Goal: Transaction & Acquisition: Book appointment/travel/reservation

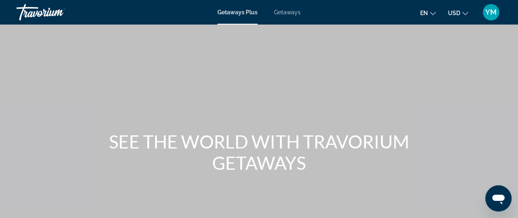
click at [451, 14] on span "USD" at bounding box center [454, 13] width 12 height 7
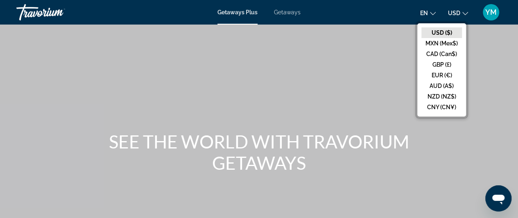
click at [451, 14] on span "USD" at bounding box center [454, 13] width 12 height 7
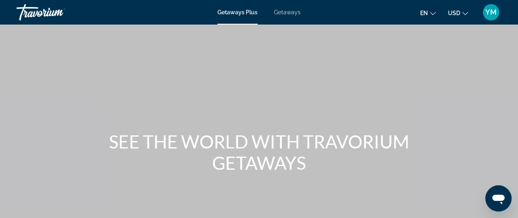
click at [426, 14] on span "en" at bounding box center [424, 13] width 8 height 7
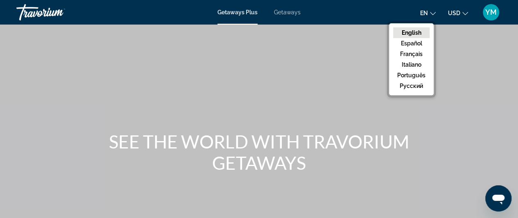
click at [426, 14] on span "en" at bounding box center [424, 13] width 8 height 7
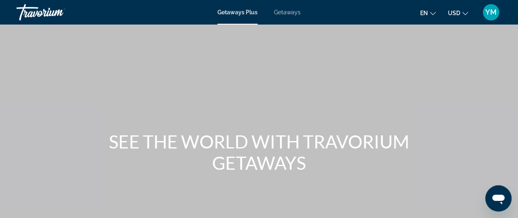
click at [426, 14] on span "en" at bounding box center [424, 13] width 8 height 7
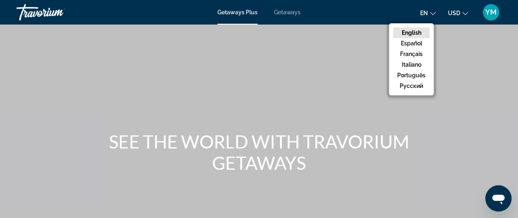
click at [426, 14] on span "en" at bounding box center [424, 13] width 8 height 7
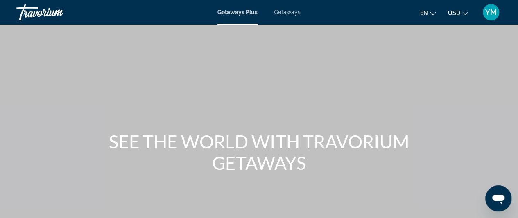
click at [285, 10] on span "Getaways" at bounding box center [287, 12] width 27 height 7
click at [237, 12] on span "Getaways Plus" at bounding box center [237, 12] width 40 height 7
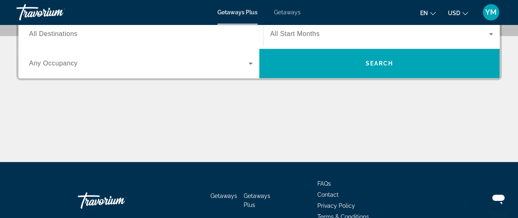
scroll to position [189, 0]
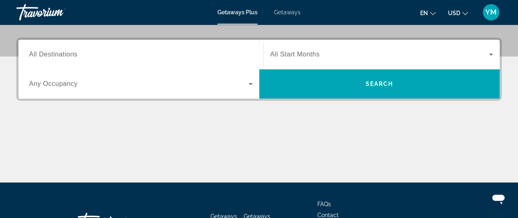
click at [297, 54] on span "All Start Months" at bounding box center [295, 54] width 50 height 7
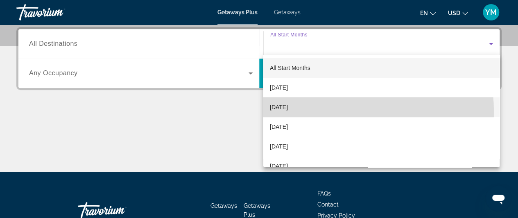
click at [291, 113] on mat-option "[DATE]" at bounding box center [381, 107] width 236 height 20
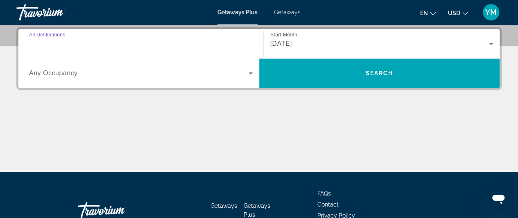
click at [74, 48] on input "Destination All Destinations" at bounding box center [140, 44] width 223 height 10
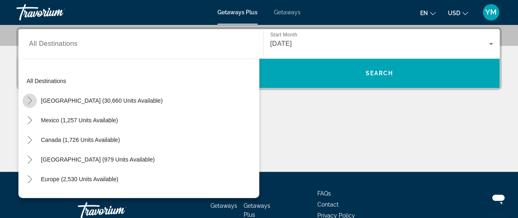
click at [29, 98] on icon "Toggle United States (30,660 units available)" at bounding box center [29, 101] width 5 height 8
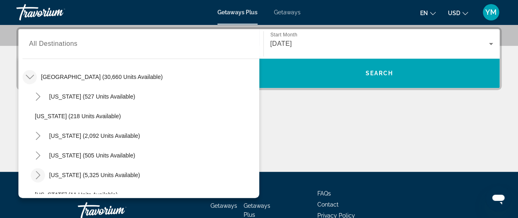
click at [32, 174] on mat-icon "Toggle Florida (5,325 units available)" at bounding box center [38, 175] width 14 height 14
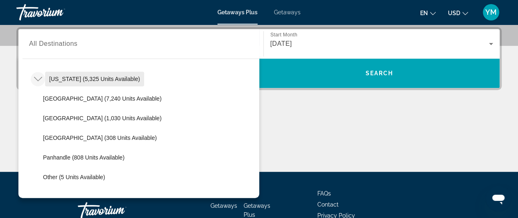
scroll to position [120, 0]
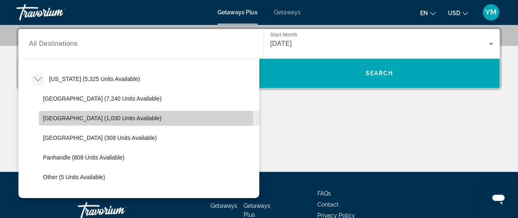
click at [79, 117] on span "[GEOGRAPHIC_DATA] (1,030 units available)" at bounding box center [102, 118] width 118 height 7
type input "**********"
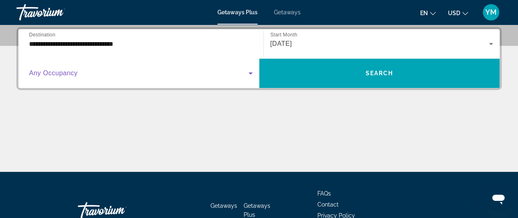
click at [146, 77] on span "Search widget" at bounding box center [138, 73] width 219 height 10
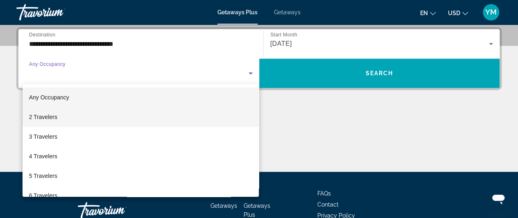
click at [82, 122] on mat-option "2 Travelers" at bounding box center [141, 117] width 237 height 20
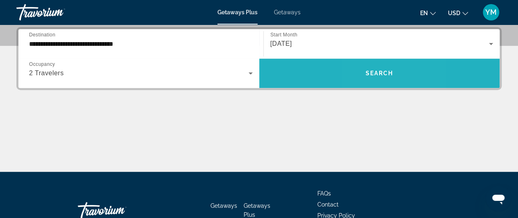
click at [370, 86] on span "Search widget" at bounding box center [379, 73] width 241 height 29
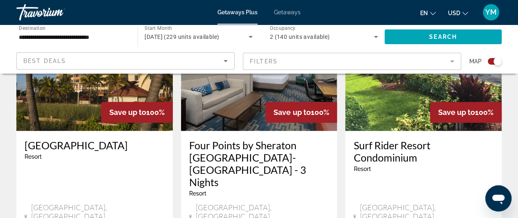
scroll to position [354, 0]
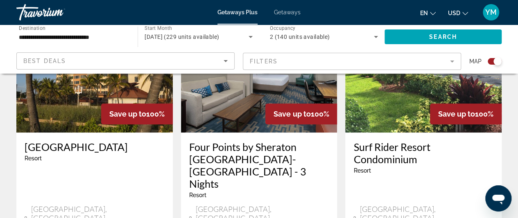
click at [269, 63] on mat-form-field "Filters" at bounding box center [352, 61] width 218 height 17
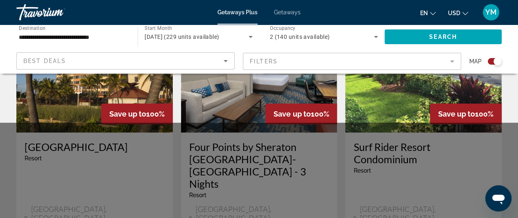
click at [305, 58] on mat-form-field "Filters" at bounding box center [352, 61] width 218 height 17
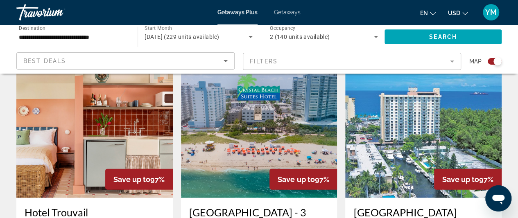
scroll to position [909, 0]
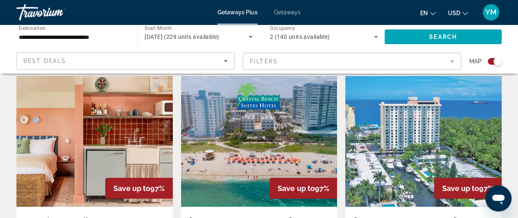
click at [385, 123] on img "Main content" at bounding box center [423, 141] width 156 height 131
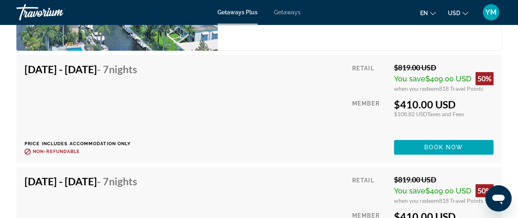
scroll to position [1910, 0]
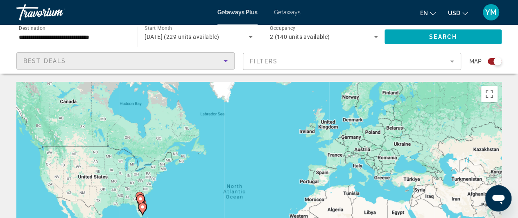
click at [158, 59] on div "Best Deals" at bounding box center [123, 61] width 200 height 10
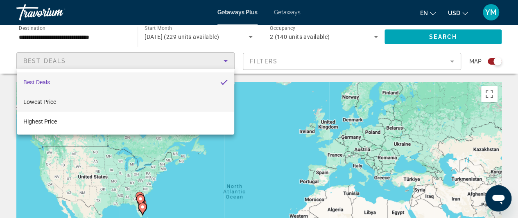
click at [133, 101] on mat-option "Lowest Price" at bounding box center [125, 102] width 217 height 20
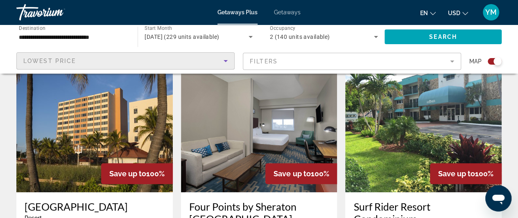
scroll to position [351, 0]
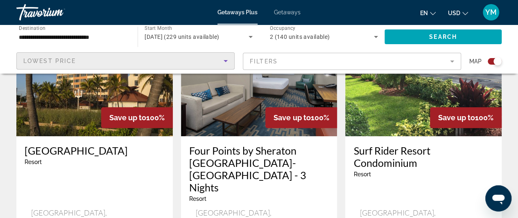
click at [219, 123] on img "Main content" at bounding box center [259, 70] width 156 height 131
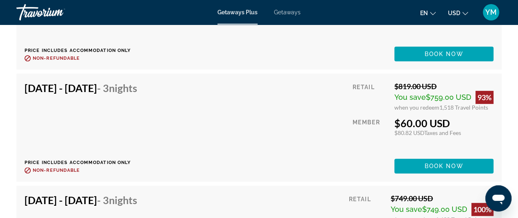
scroll to position [1669, 0]
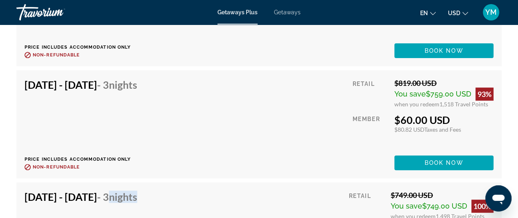
scroll to position [1671, 0]
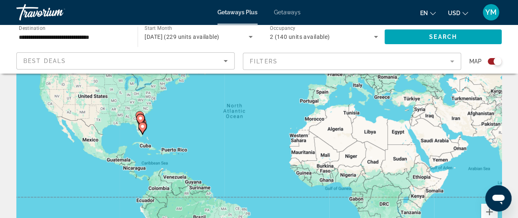
scroll to position [81, 0]
